Goal: Task Accomplishment & Management: Manage account settings

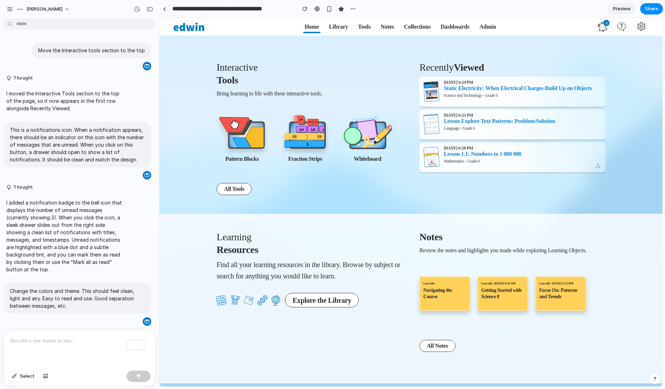
scroll to position [417, 0]
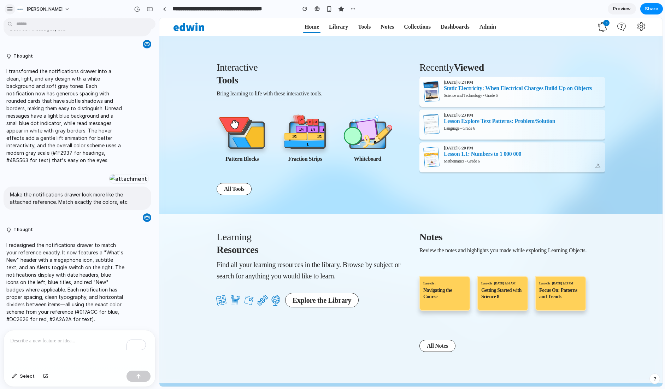
click at [7, 10] on div "button" at bounding box center [10, 9] width 6 height 6
click at [11, 10] on div "button" at bounding box center [10, 9] width 6 height 6
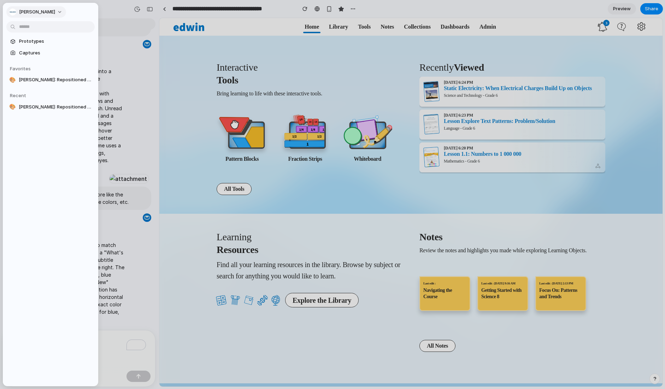
click at [35, 12] on button "[PERSON_NAME]" at bounding box center [36, 11] width 60 height 11
click at [31, 29] on span "Settings" at bounding box center [28, 27] width 19 height 7
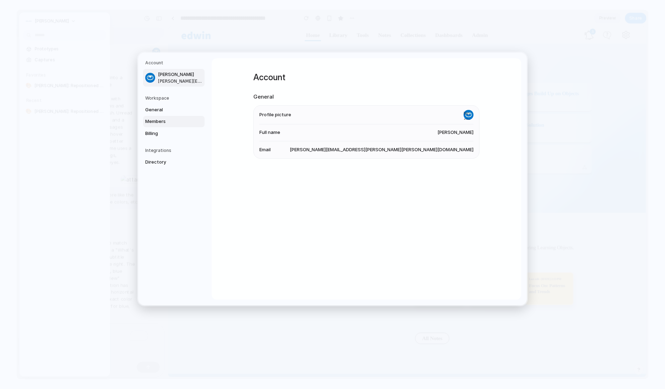
click at [159, 119] on span "Members" at bounding box center [167, 121] width 45 height 7
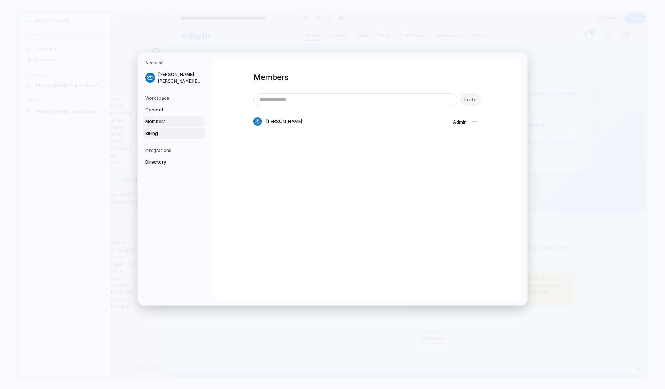
click at [156, 130] on span "Billing" at bounding box center [167, 133] width 45 height 7
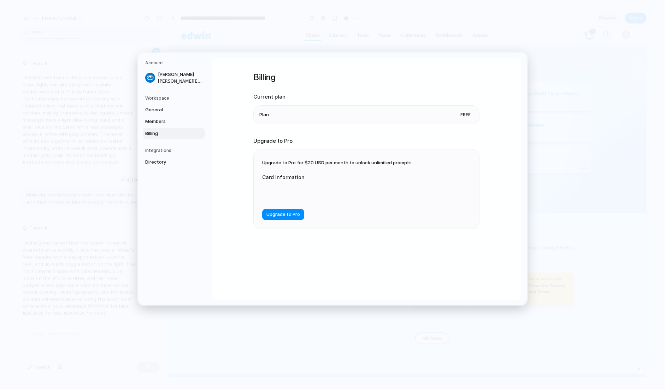
click at [161, 151] on h5 "Integrations" at bounding box center [174, 150] width 59 height 6
click at [161, 150] on h5 "Integrations" at bounding box center [174, 150] width 59 height 6
click at [158, 122] on span "Members" at bounding box center [167, 121] width 45 height 7
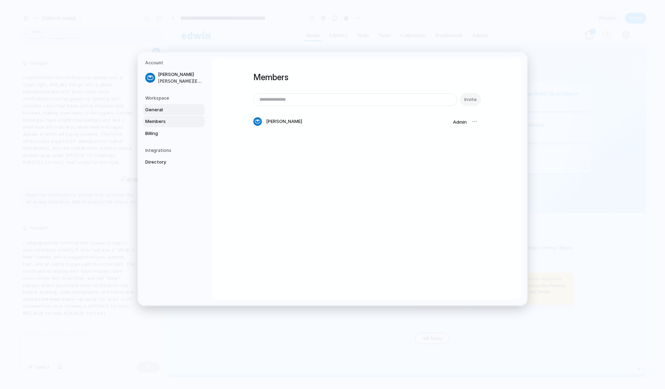
click at [158, 109] on span "General" at bounding box center [167, 109] width 45 height 7
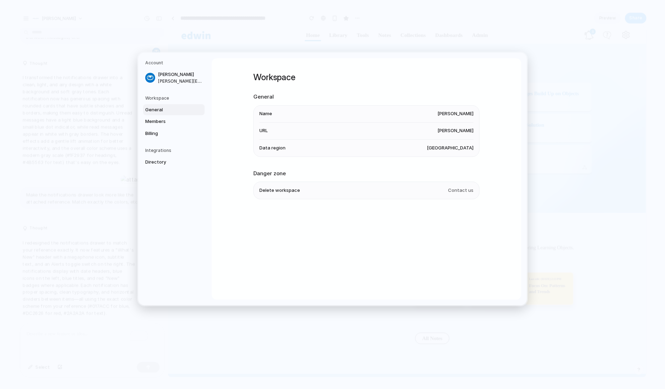
click at [156, 99] on h5 "Workspace" at bounding box center [174, 98] width 59 height 6
click at [158, 94] on nav "Account Jason Miller jason.miller@nelson.com Workspace General Members Billing …" at bounding box center [174, 179] width 73 height 253
click at [154, 160] on span "Directory" at bounding box center [167, 162] width 45 height 7
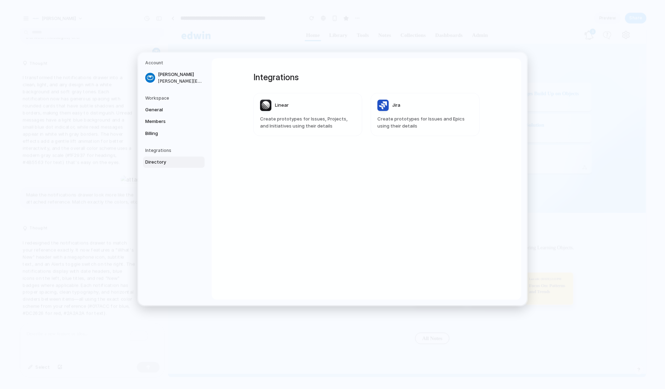
click at [156, 95] on h5 "Workspace" at bounding box center [174, 98] width 59 height 6
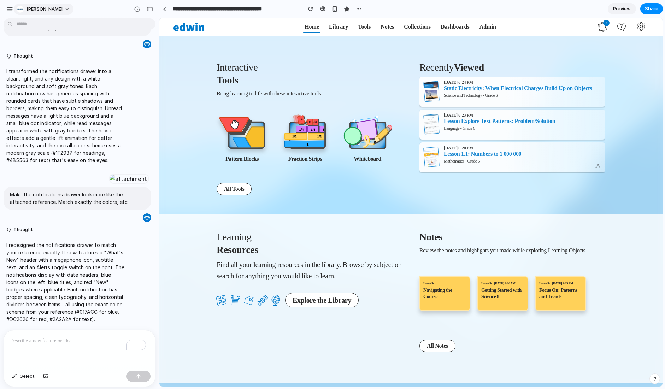
click at [31, 10] on span "[PERSON_NAME]" at bounding box center [45, 9] width 36 height 7
click at [37, 27] on span "Settings" at bounding box center [36, 25] width 19 height 7
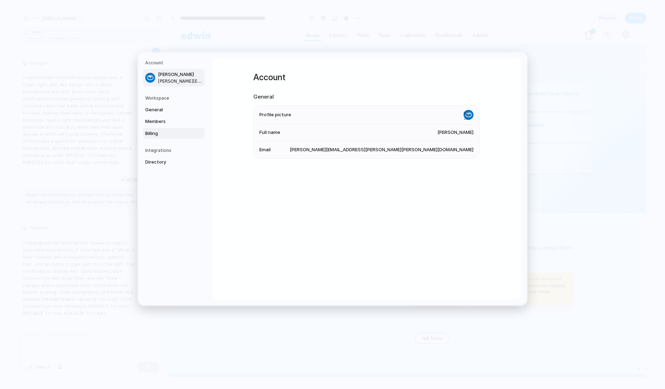
click at [154, 132] on span "Billing" at bounding box center [167, 133] width 45 height 7
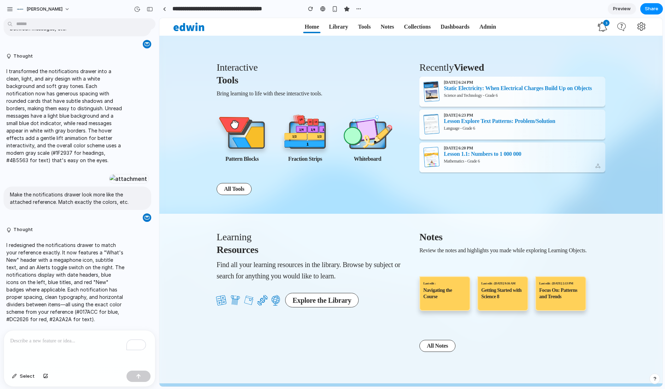
click at [487, 195] on section "Recently Viewed 10/8/2025 at 6:24 PM Static Electricity: When Electrical Charge…" at bounding box center [512, 128] width 186 height 141
click at [604, 23] on span "3" at bounding box center [606, 23] width 6 height 6
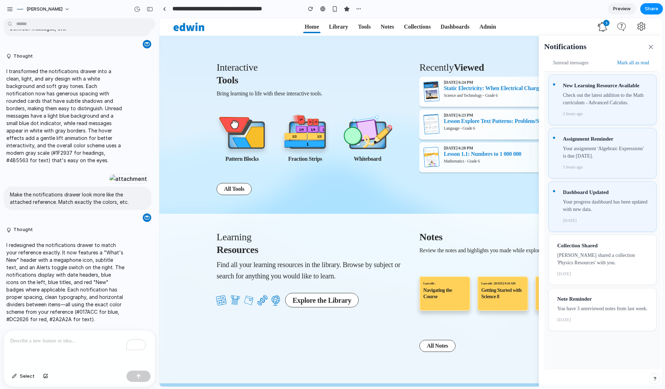
click at [603, 25] on icon at bounding box center [603, 27] width 10 height 10
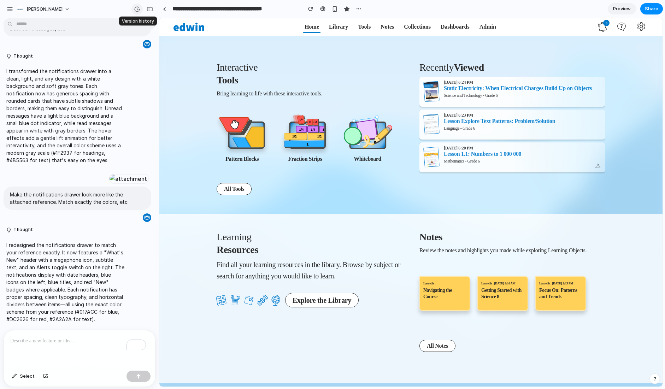
click at [137, 7] on div "button" at bounding box center [137, 9] width 6 height 6
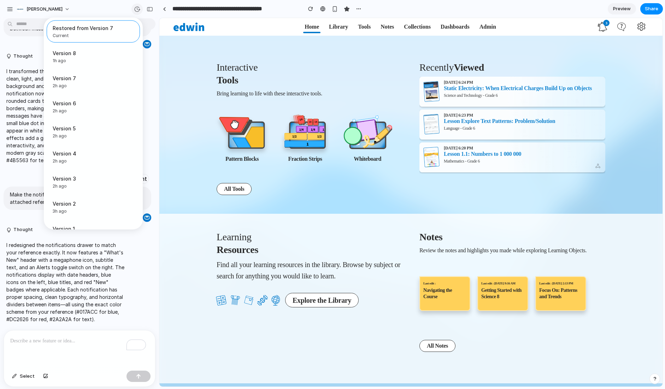
click at [137, 7] on div "Restored from Version 7 Current Version 8 1h ago Restore Version 7 2h ago Resto…" at bounding box center [332, 194] width 665 height 389
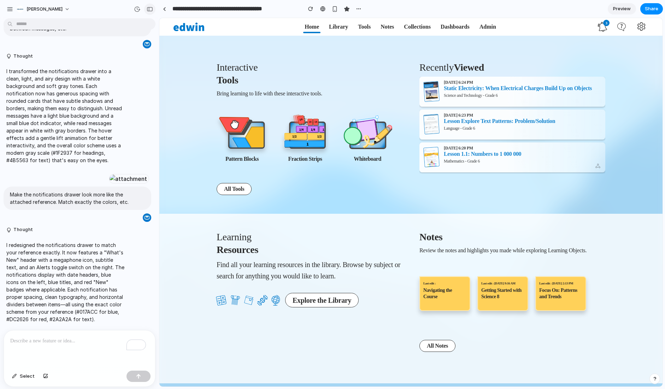
click at [149, 8] on div "button" at bounding box center [150, 9] width 6 height 5
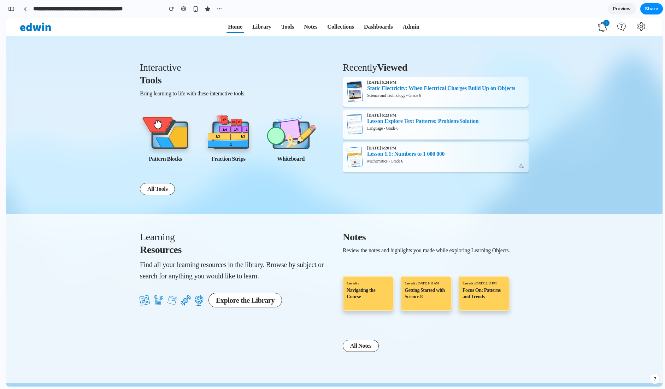
scroll to position [647, 0]
click at [24, 9] on div at bounding box center [25, 9] width 3 height 4
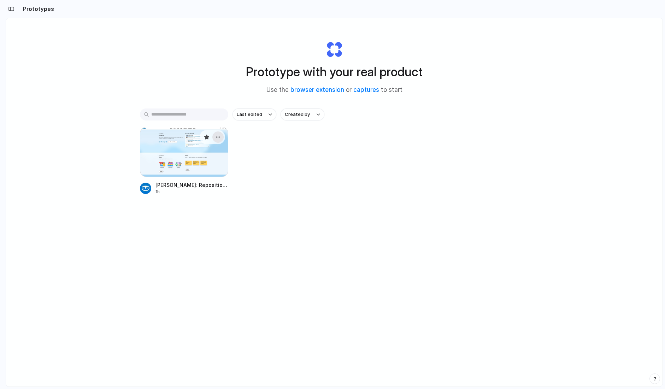
click at [219, 137] on div "button" at bounding box center [218, 137] width 6 height 6
click at [280, 160] on div "Open in new tab Rename Copy link Delete" at bounding box center [332, 194] width 665 height 389
click at [10, 8] on div "button" at bounding box center [11, 8] width 6 height 5
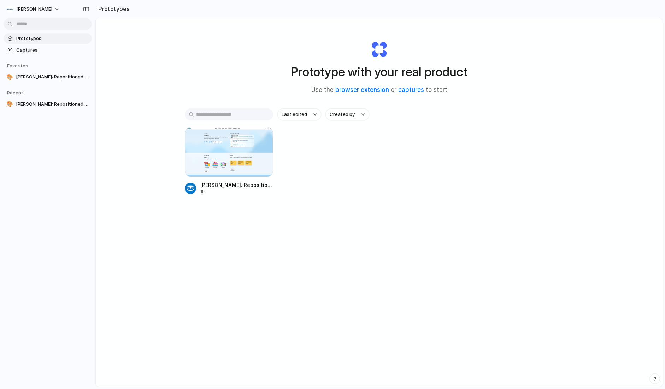
click at [400, 176] on div "Edwin Dashboard: Repositioned Tools Header 1h" at bounding box center [379, 161] width 389 height 68
click at [355, 114] on button "Created by" at bounding box center [347, 114] width 44 height 12
click at [416, 142] on div "All users Jason Miller" at bounding box center [332, 194] width 665 height 389
click at [289, 113] on span "Last edited" at bounding box center [294, 114] width 25 height 7
click at [384, 155] on div "Last edited Last created Alphabetical" at bounding box center [332, 194] width 665 height 389
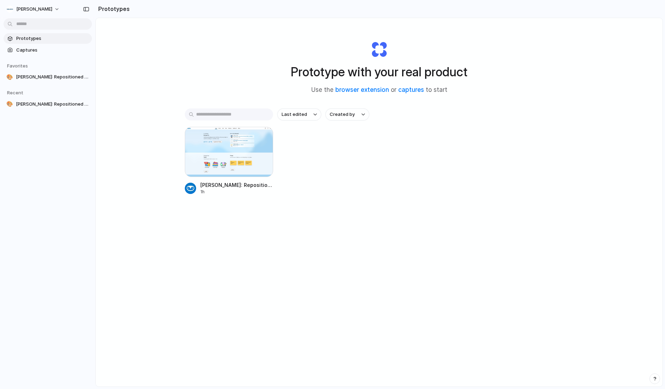
click at [458, 117] on div "Last edited Created by" at bounding box center [379, 114] width 389 height 12
click at [376, 50] on div "Prototype with your real product Use the browser extension or captures to start" at bounding box center [379, 65] width 283 height 76
click at [446, 153] on div "Edwin Dashboard: Repositioned Tools Header 1h" at bounding box center [379, 161] width 389 height 68
click at [242, 148] on div at bounding box center [229, 152] width 88 height 50
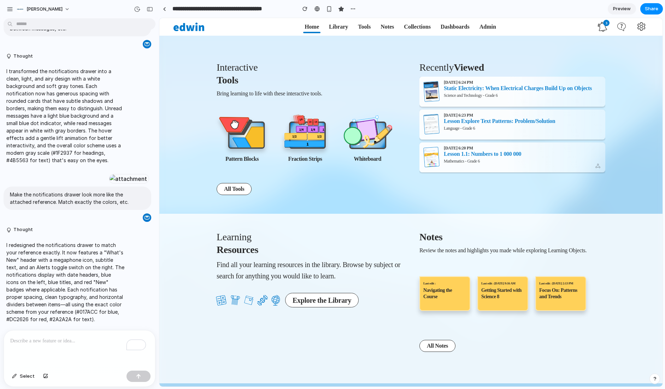
click at [92, 341] on p "To enrich screen reader interactions, please activate Accessibility in Grammarl…" at bounding box center [79, 341] width 139 height 8
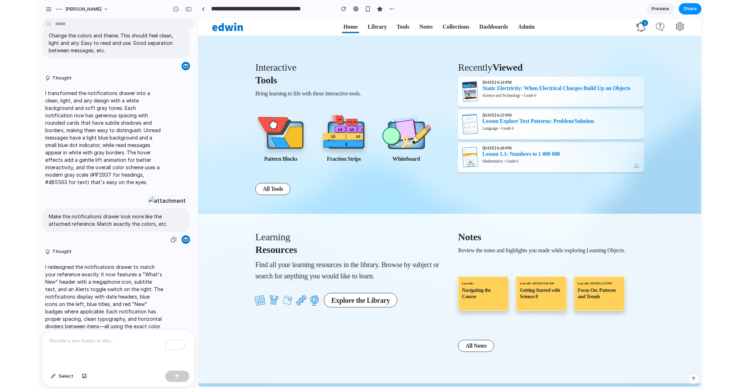
scroll to position [417, 0]
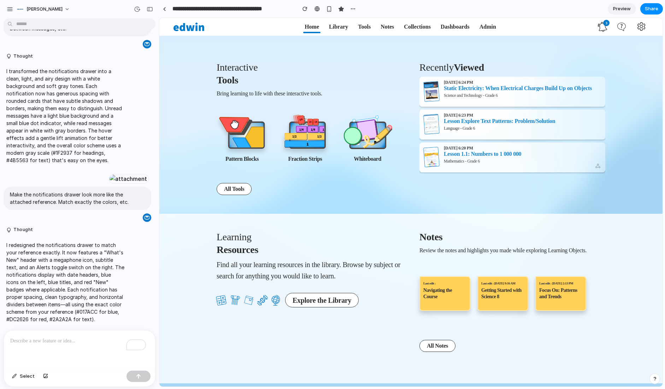
click at [72, 340] on p "To enrich screen reader interactions, please activate Accessibility in Grammarl…" at bounding box center [79, 341] width 139 height 8
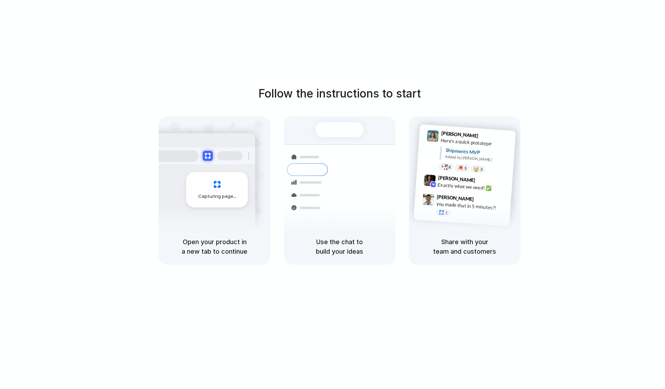
click at [333, 195] on div at bounding box center [333, 195] width 0 height 0
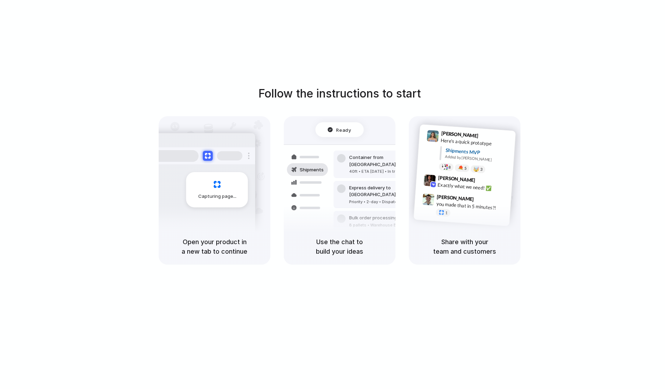
click at [554, 108] on div "Follow the instructions to start Capturing page Open your product in a new tab …" at bounding box center [339, 175] width 665 height 180
